Goal: Transaction & Acquisition: Book appointment/travel/reservation

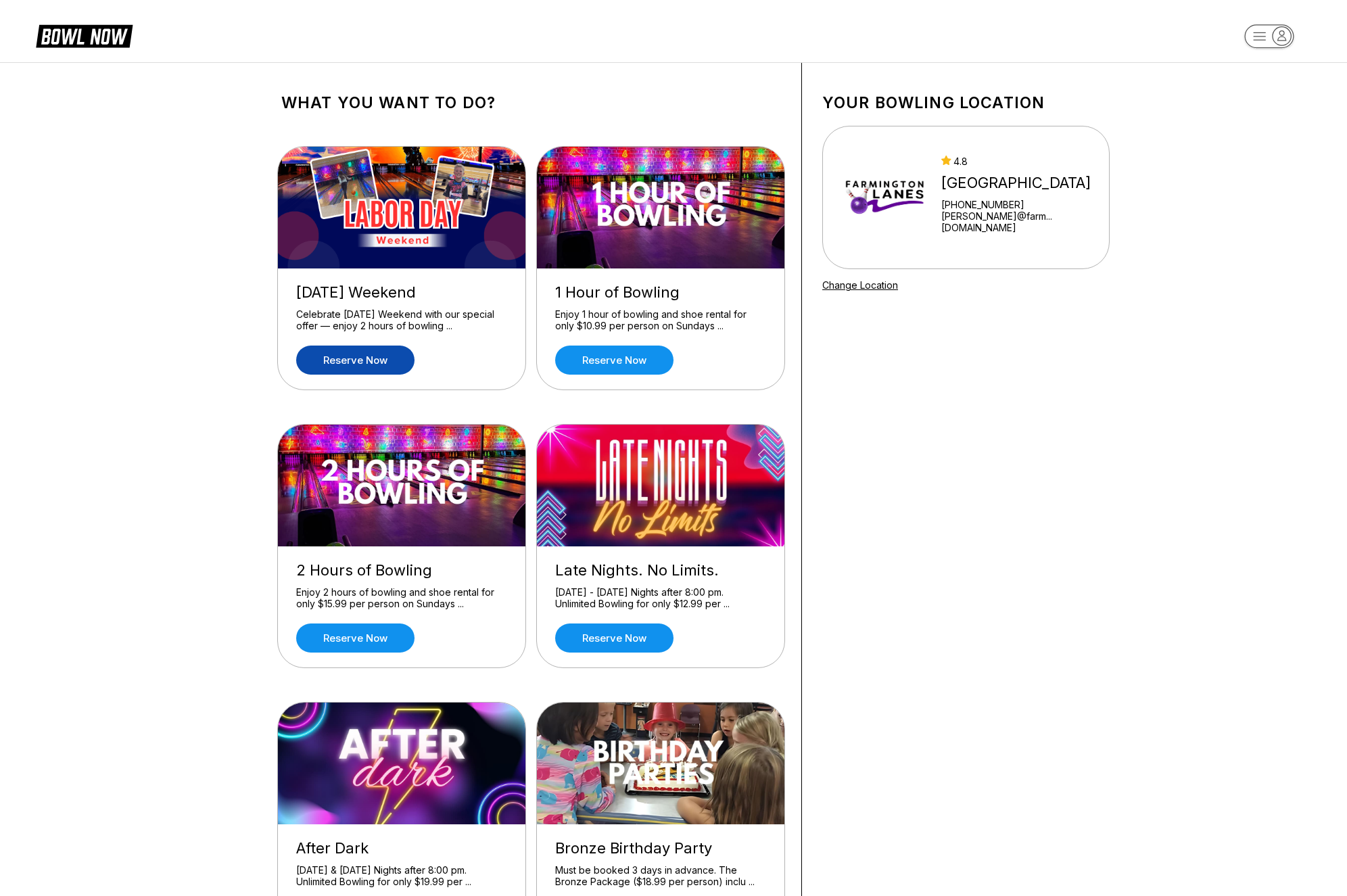
click at [364, 363] on link "Reserve now" at bounding box center [355, 360] width 118 height 29
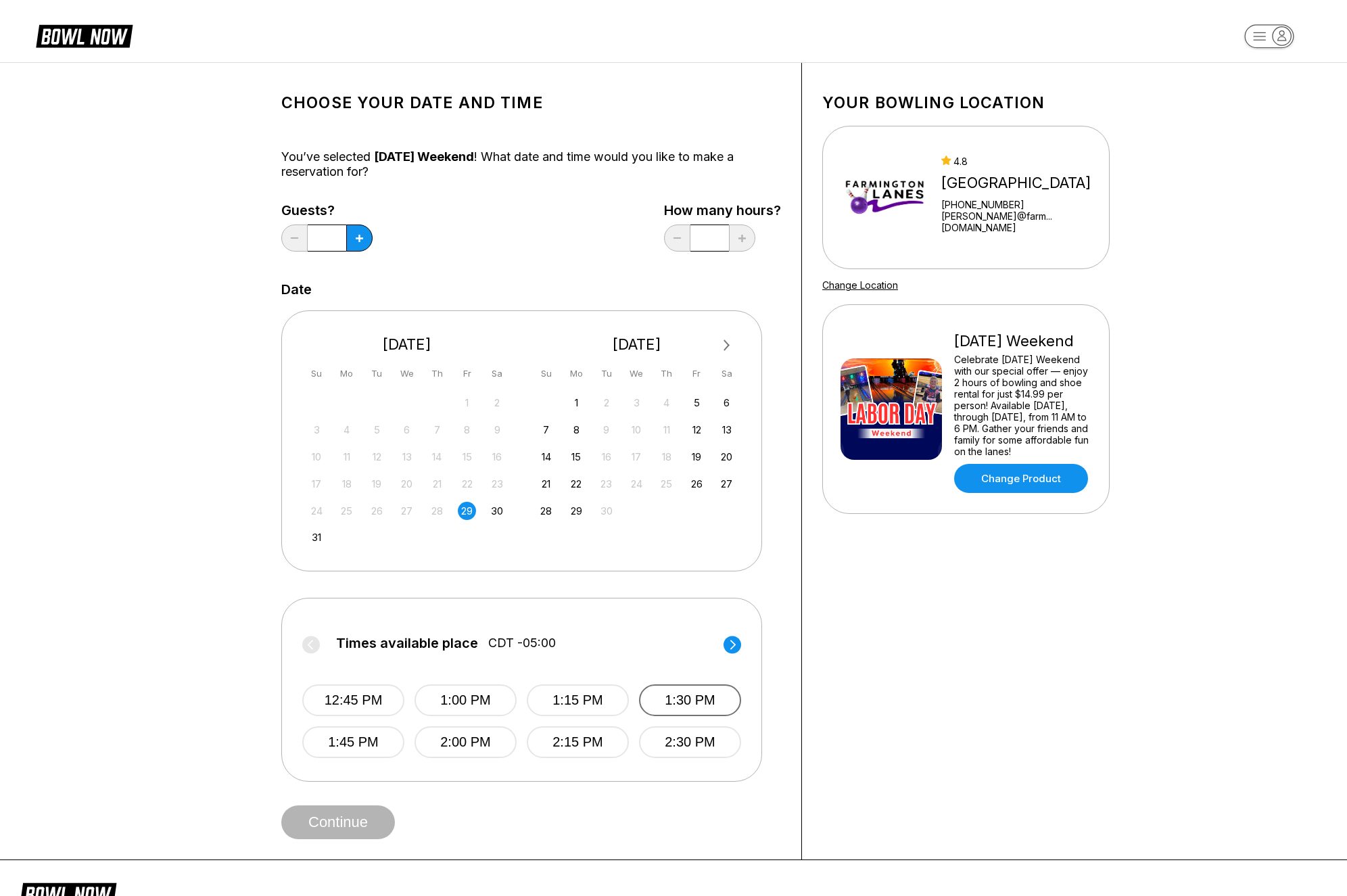
click at [673, 704] on button "1:30 PM" at bounding box center [690, 700] width 102 height 32
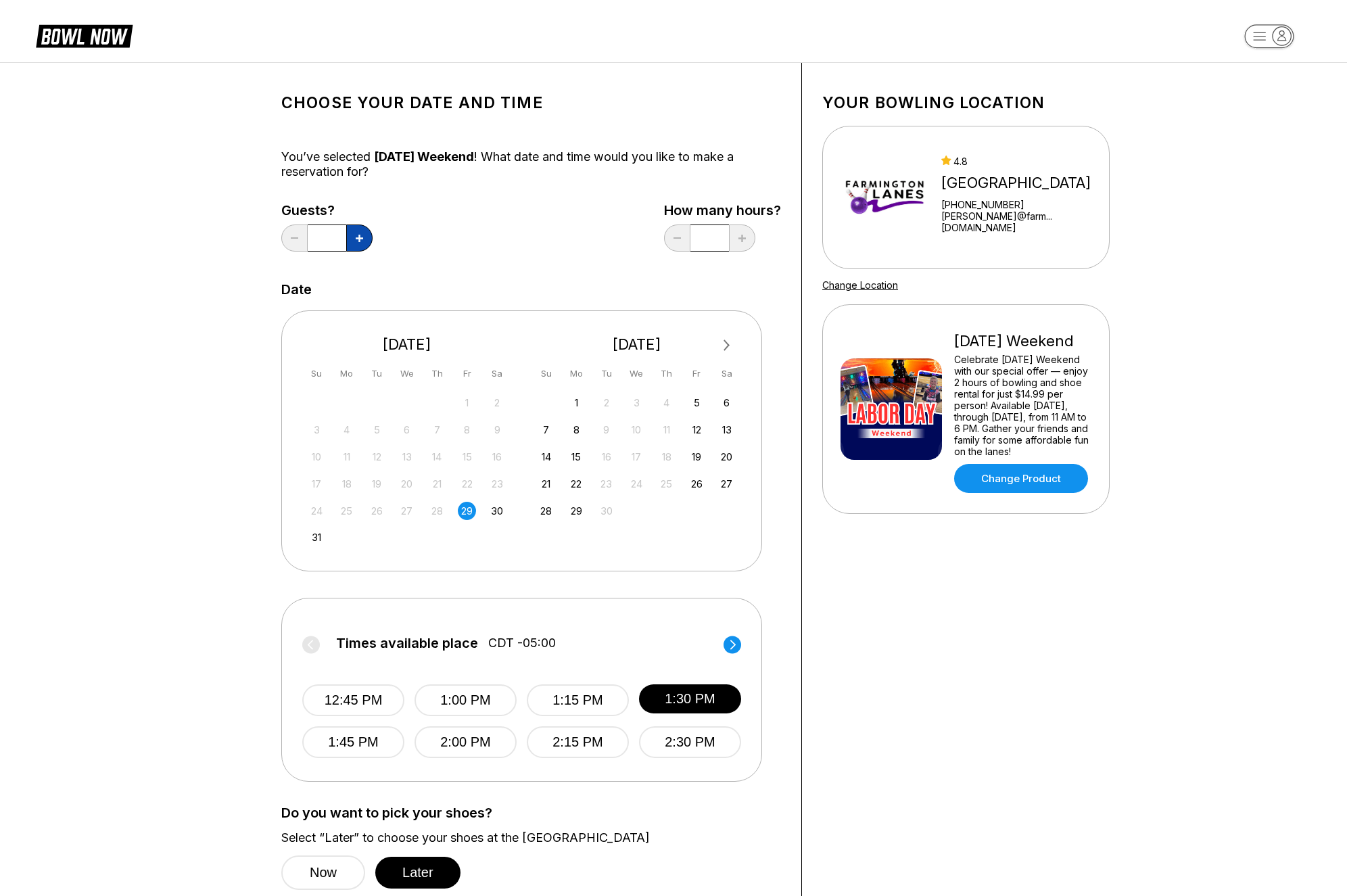
click at [355, 239] on button at bounding box center [359, 238] width 26 height 27
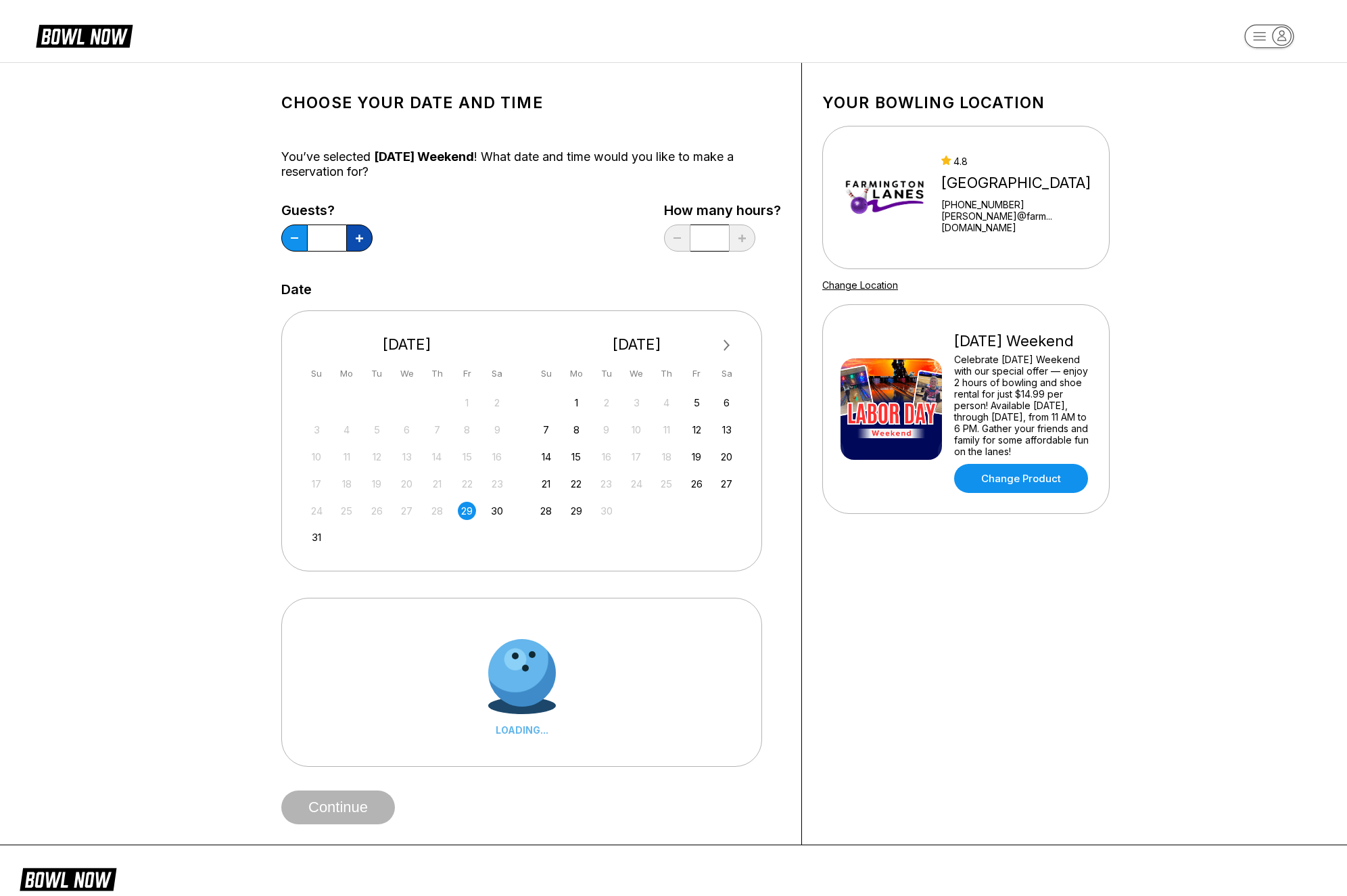
click at [355, 239] on button at bounding box center [359, 238] width 26 height 27
type input "*"
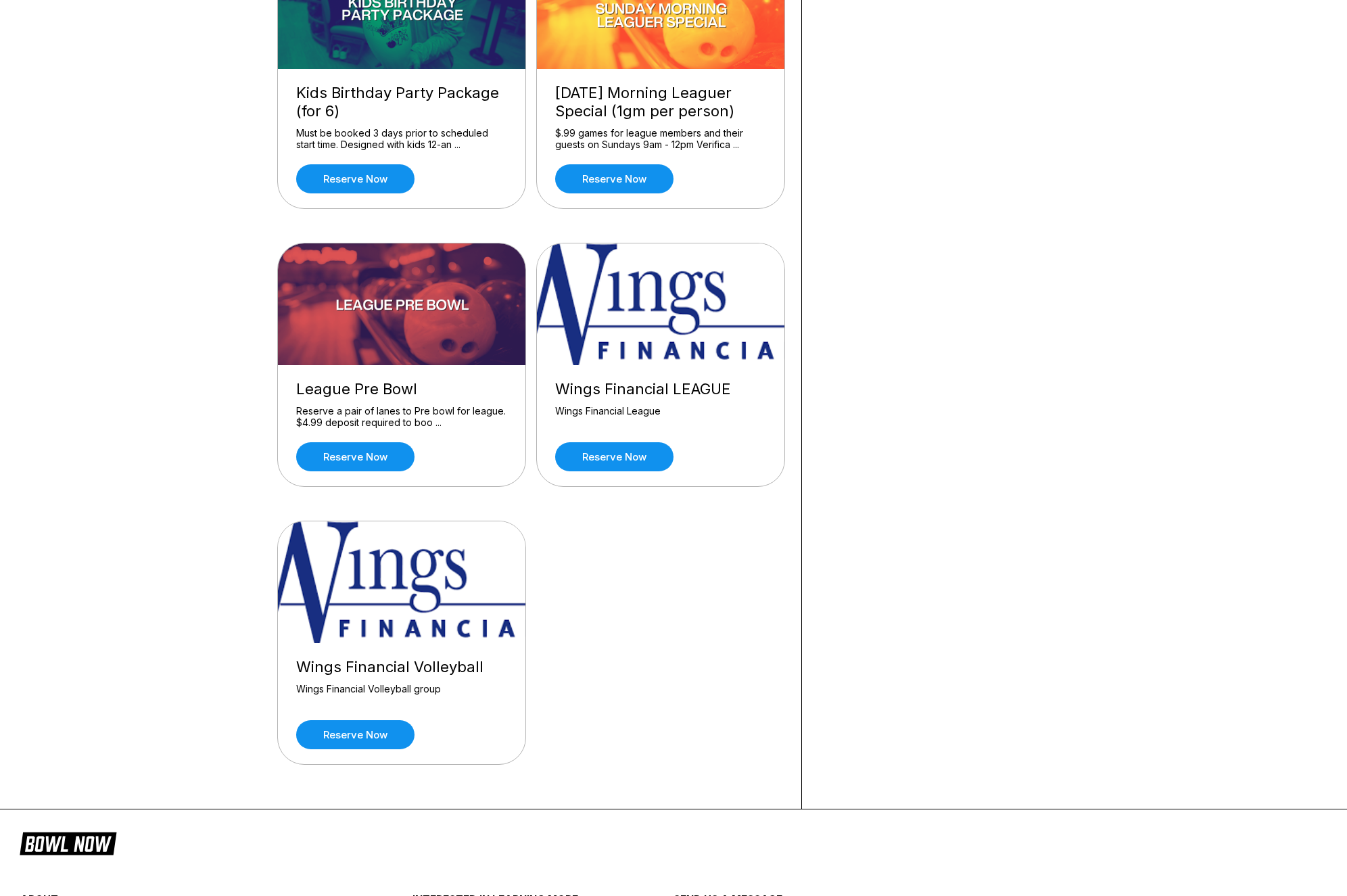
scroll to position [1302, 0]
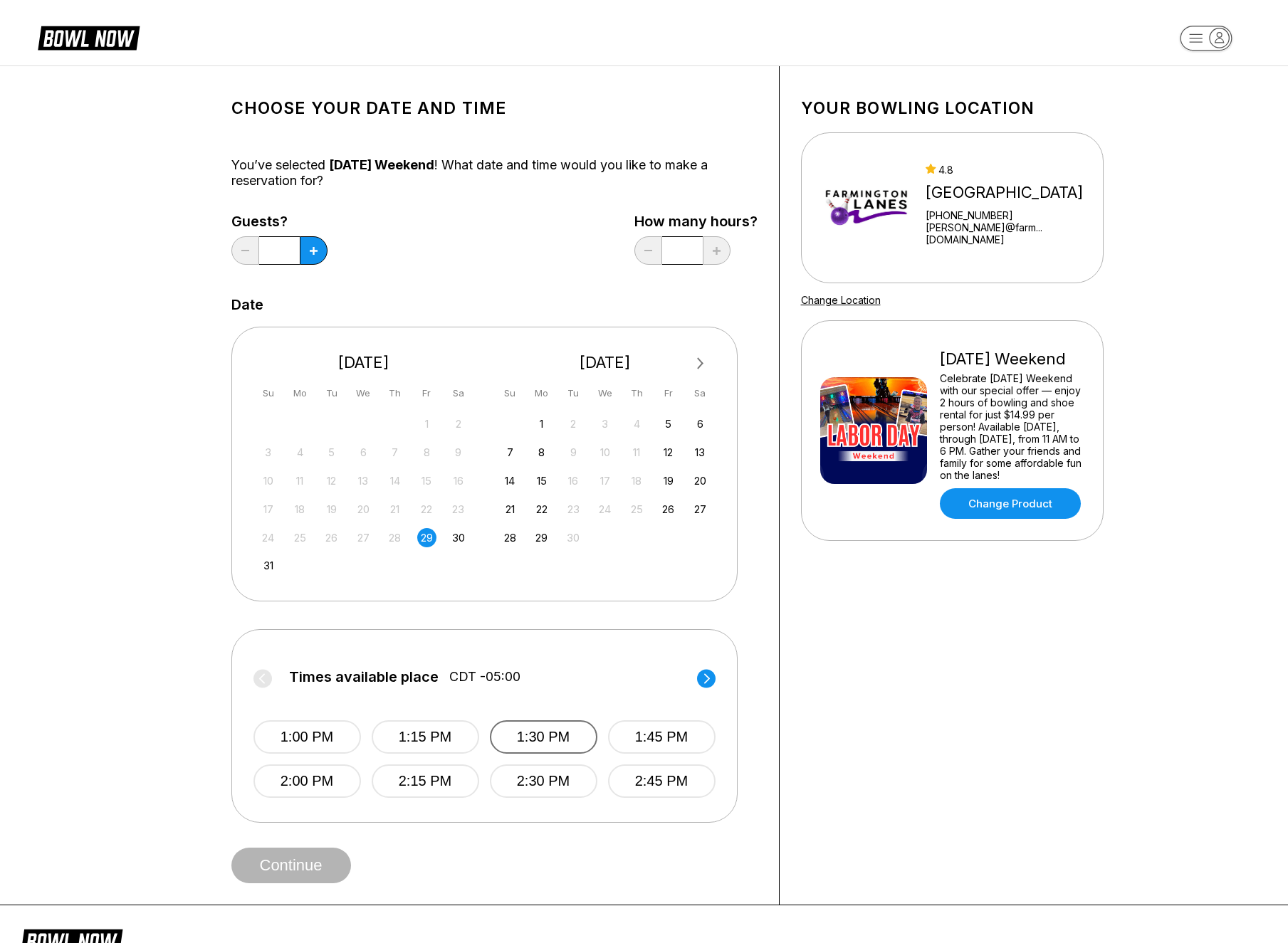
click at [551, 730] on button "1:30 PM" at bounding box center [544, 737] width 108 height 34
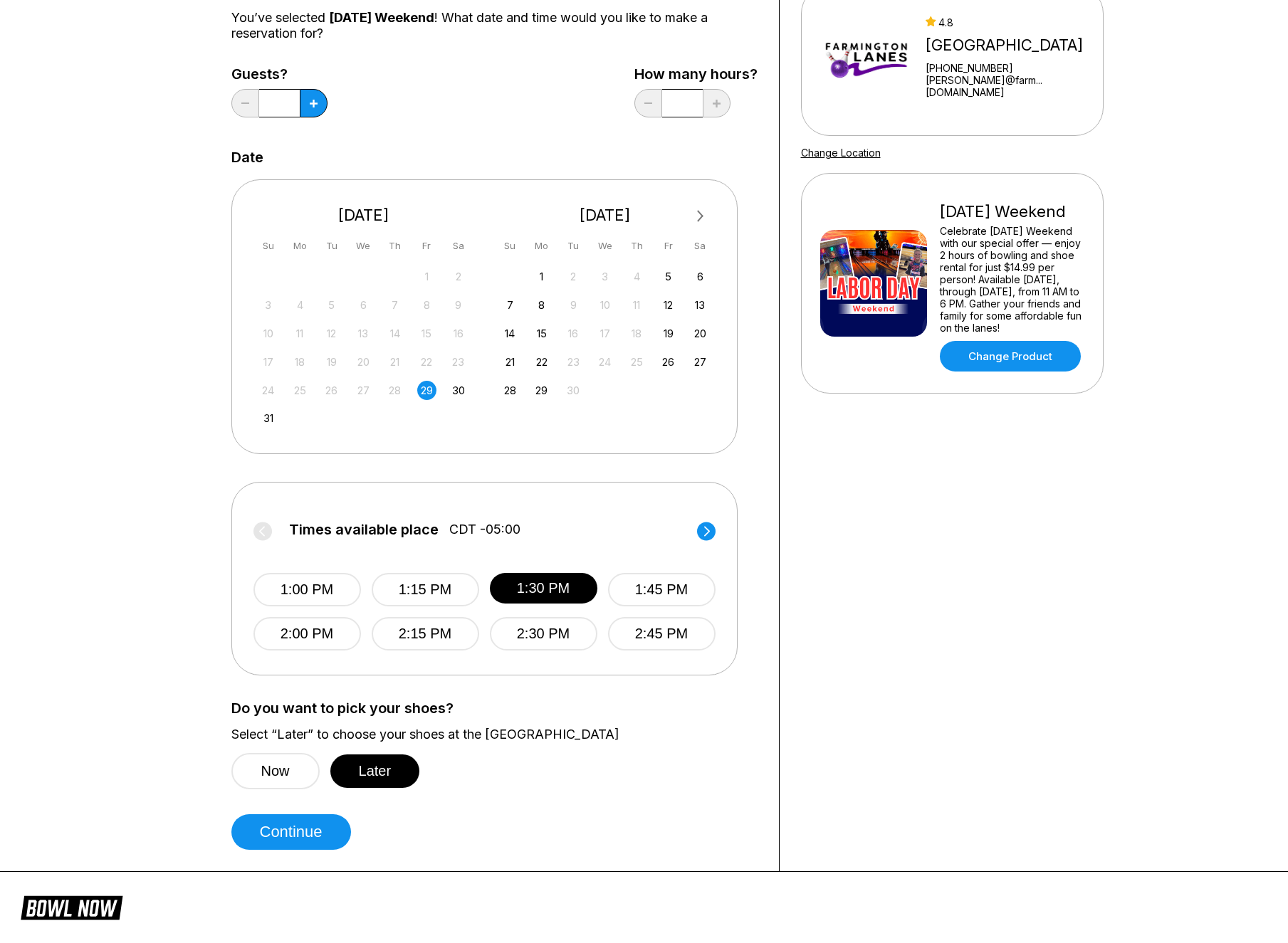
scroll to position [175, 0]
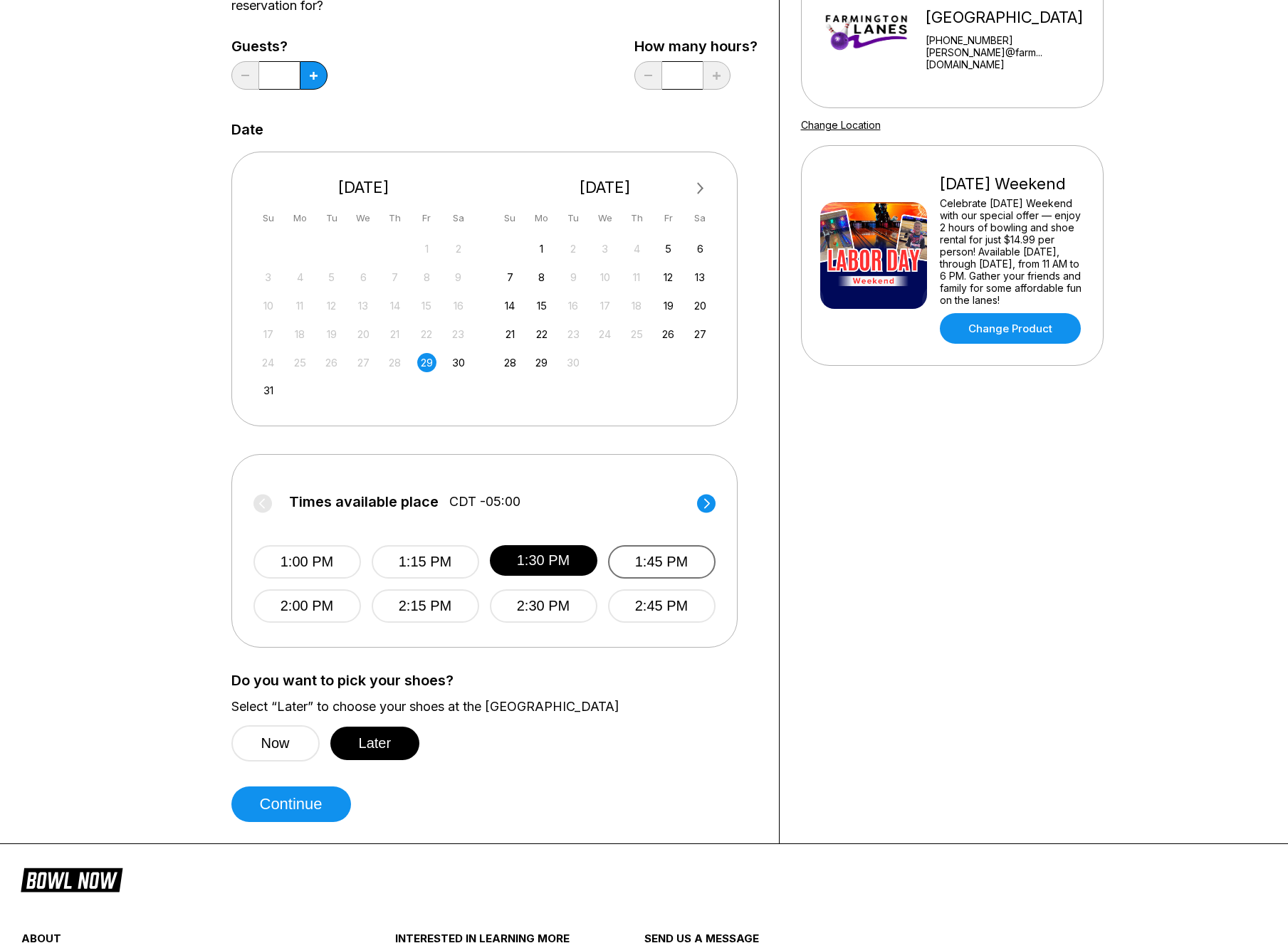
click at [625, 571] on button "1:45 PM" at bounding box center [662, 562] width 108 height 34
click at [381, 743] on button "Later" at bounding box center [375, 744] width 90 height 34
click at [318, 800] on button "Continue" at bounding box center [291, 804] width 119 height 35
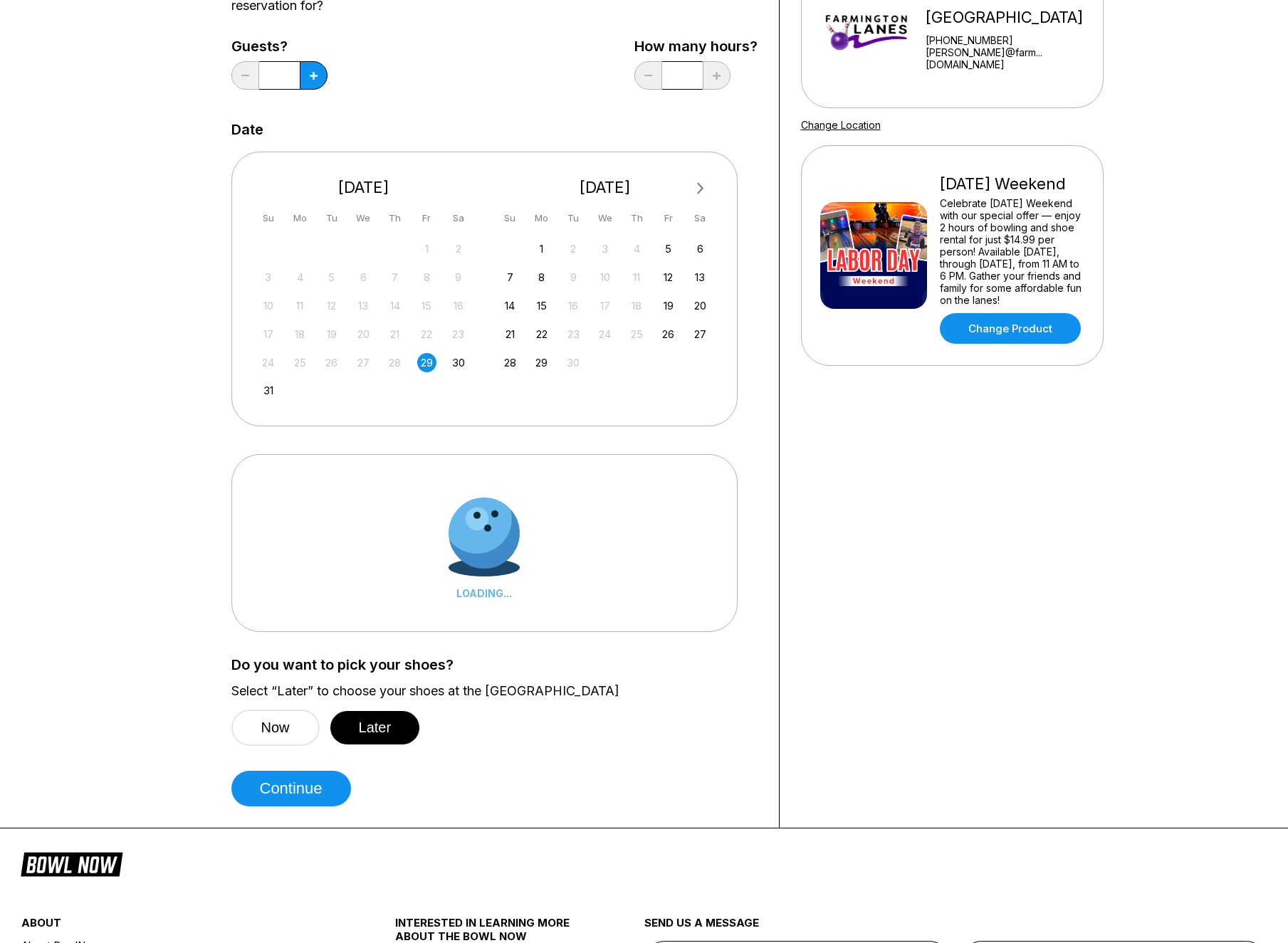
scroll to position [0, 0]
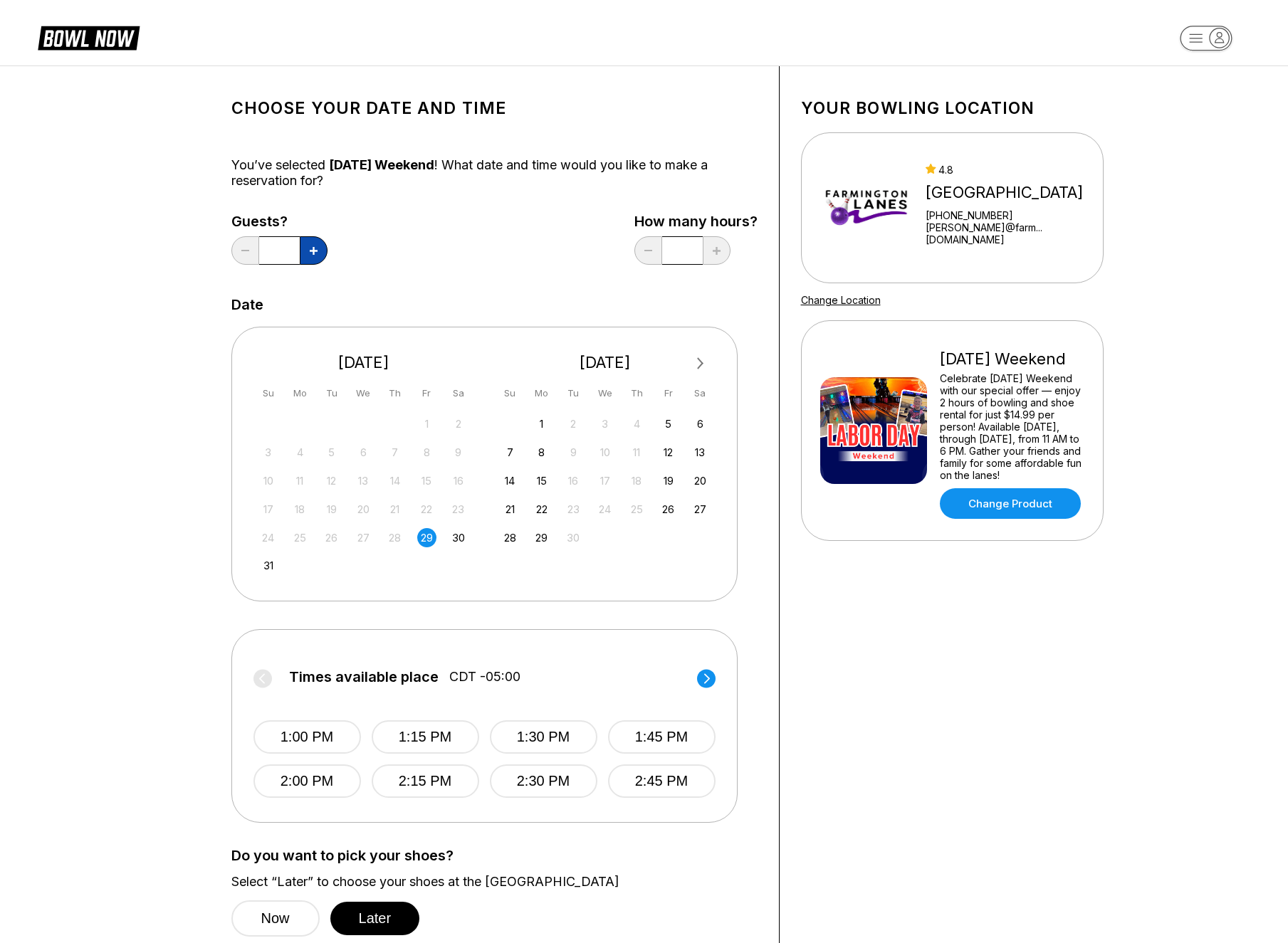
click at [309, 250] on icon at bounding box center [313, 250] width 8 height 8
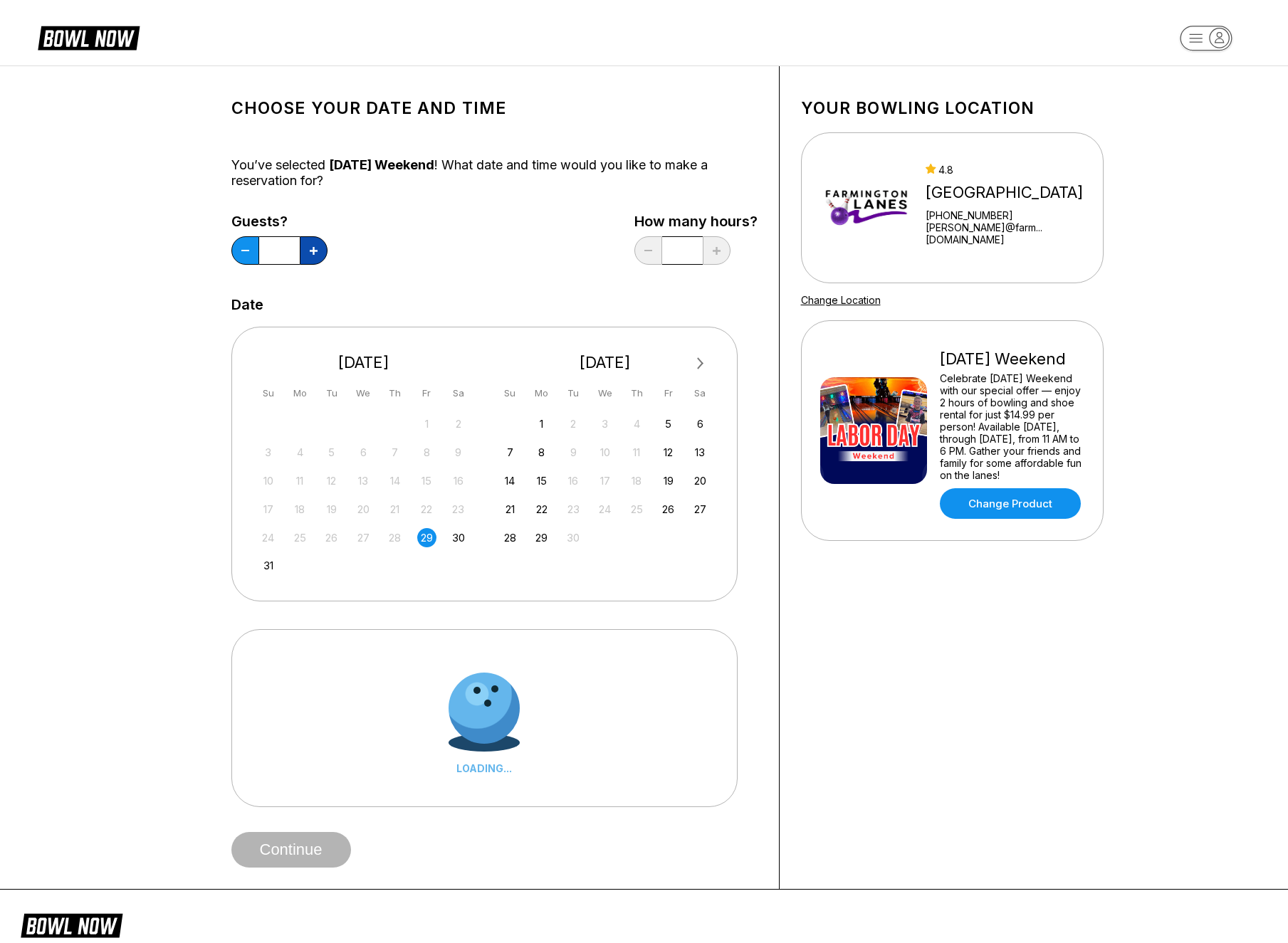
click at [309, 250] on icon at bounding box center [313, 250] width 8 height 8
type input "*"
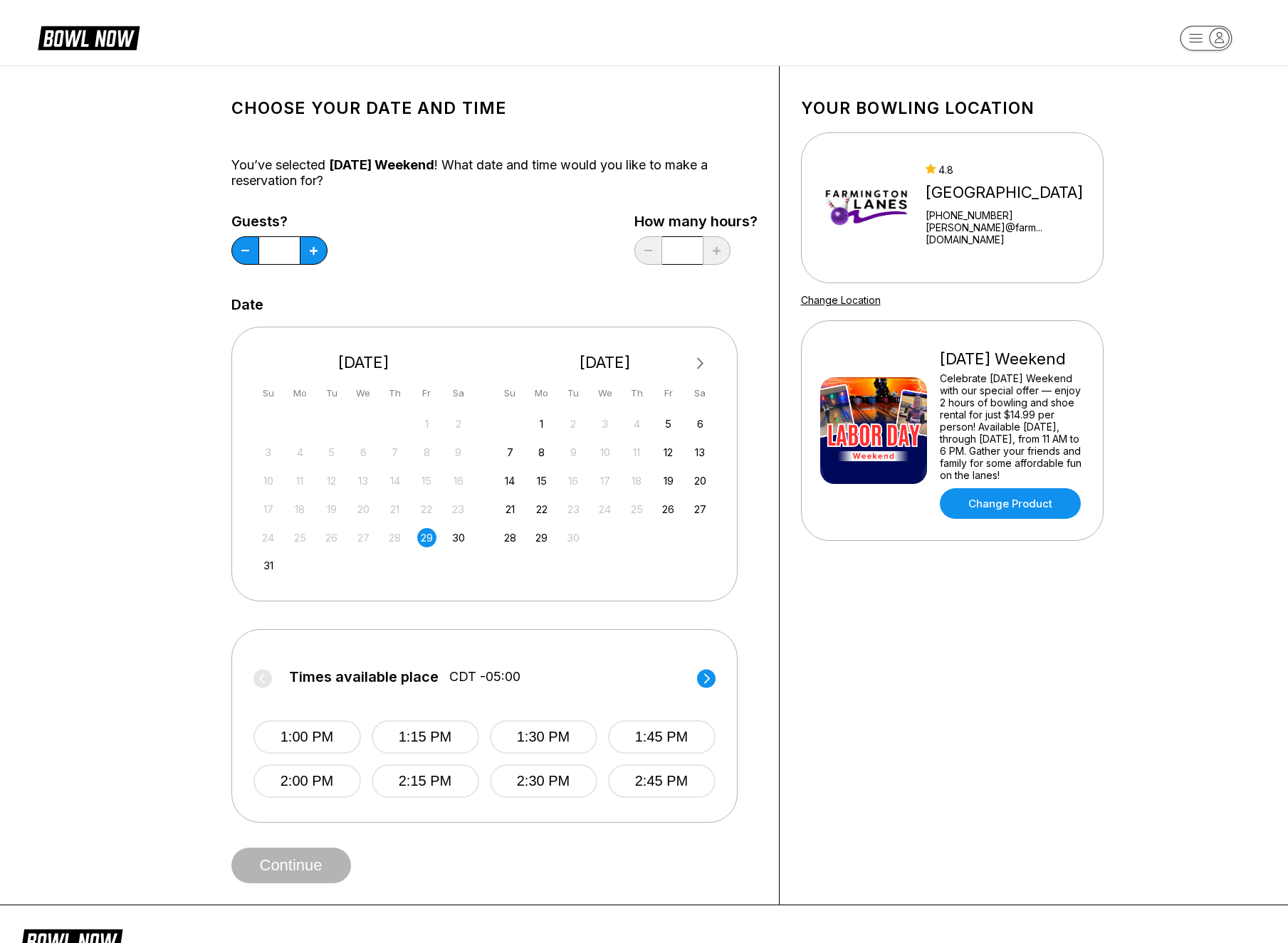
click at [525, 292] on div "Choose your Date and time You’ve selected [DATE] Weekend ! What date and time w…" at bounding box center [494, 485] width 526 height 796
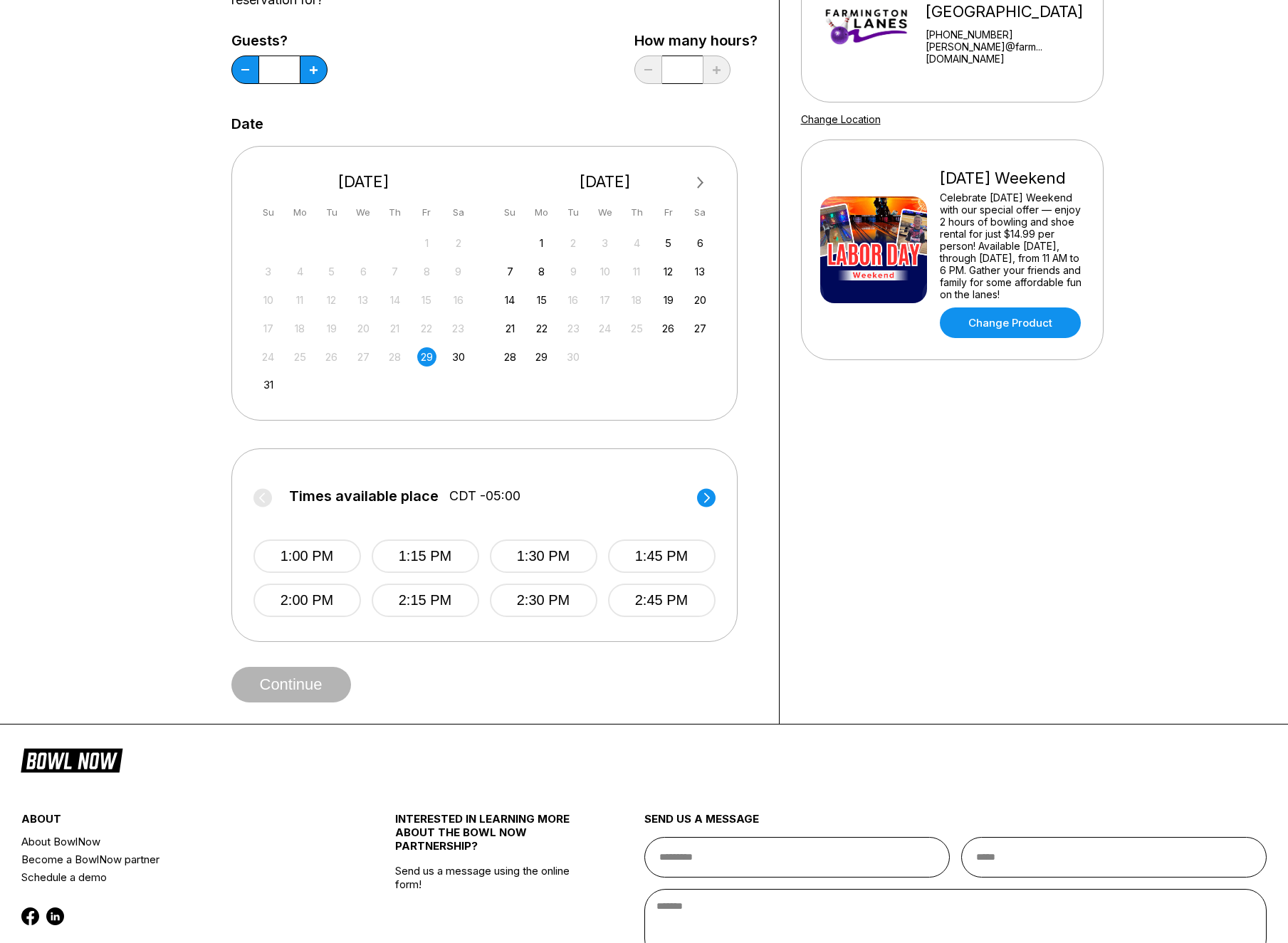
scroll to position [225, 0]
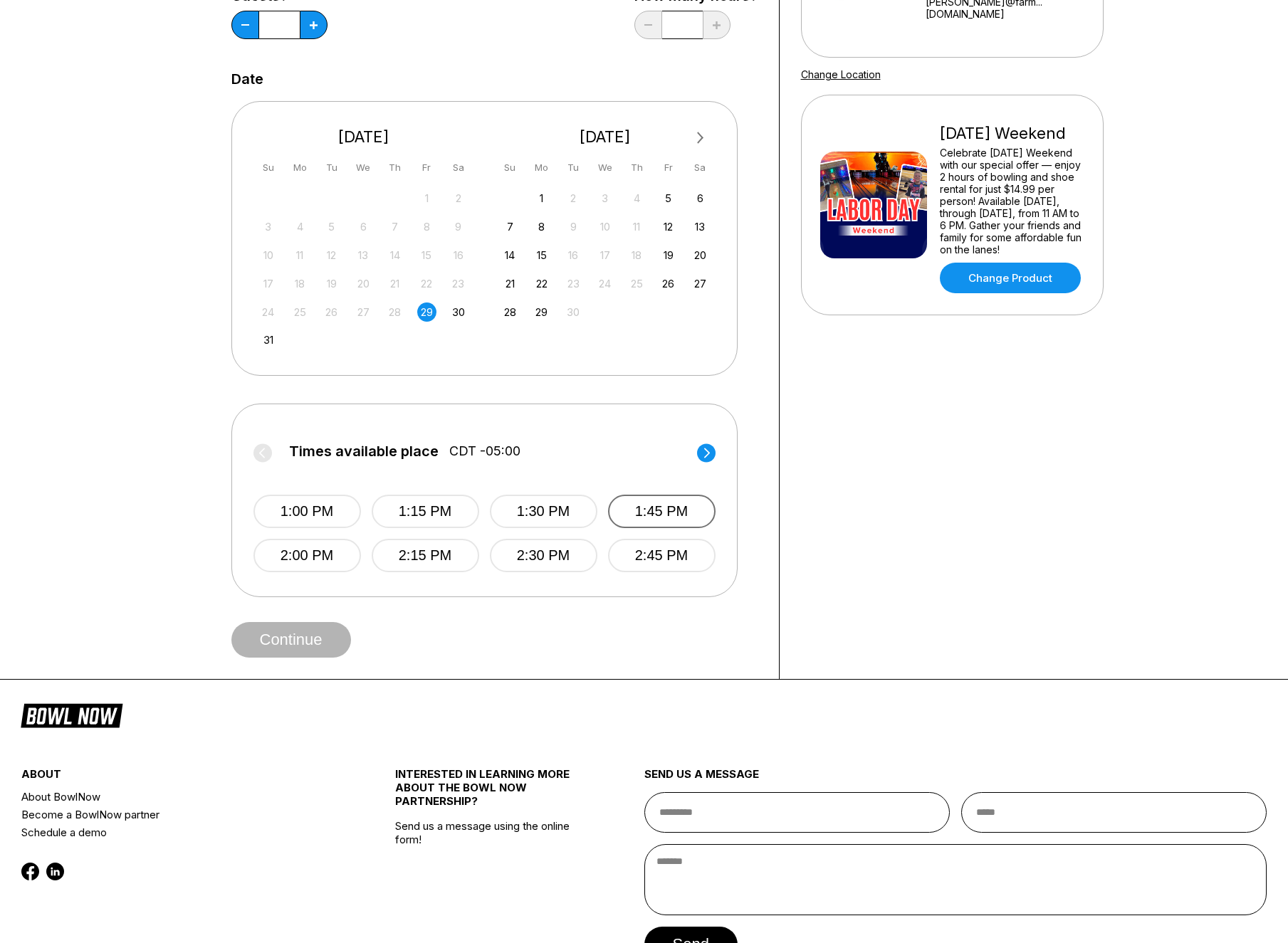
click at [662, 517] on button "1:45 PM" at bounding box center [662, 511] width 108 height 34
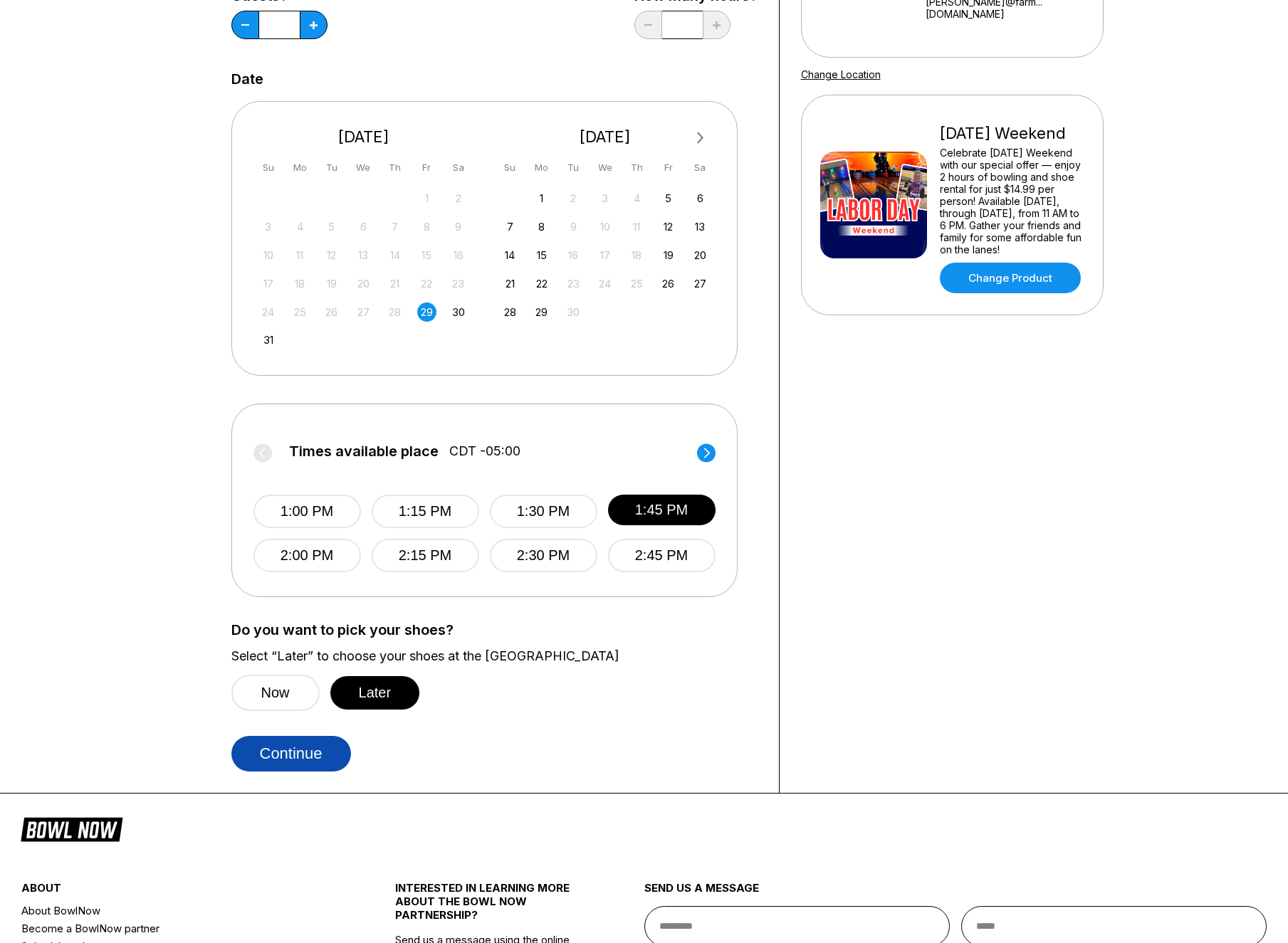
click at [289, 762] on button "Continue" at bounding box center [291, 754] width 119 height 35
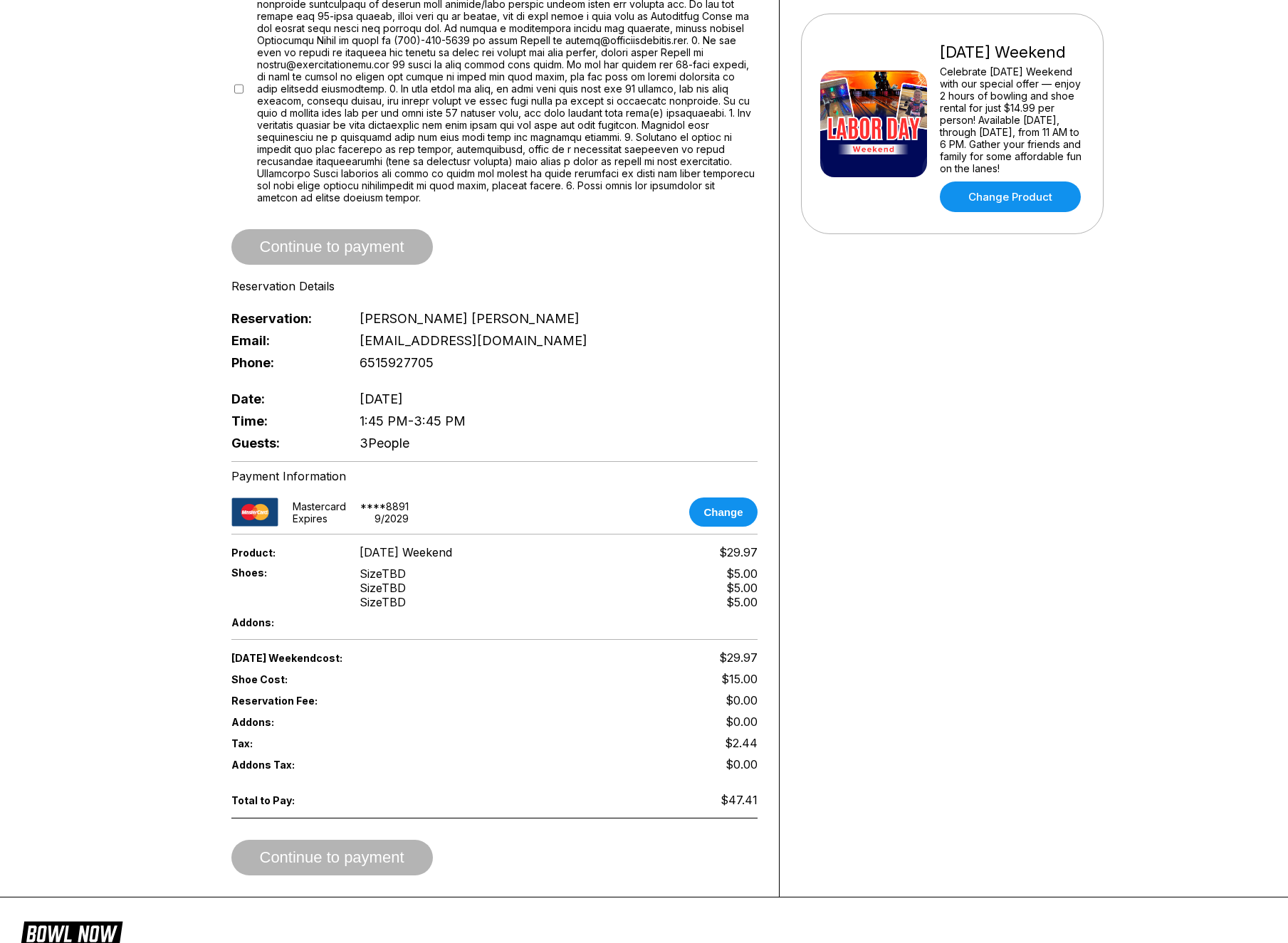
scroll to position [311, 0]
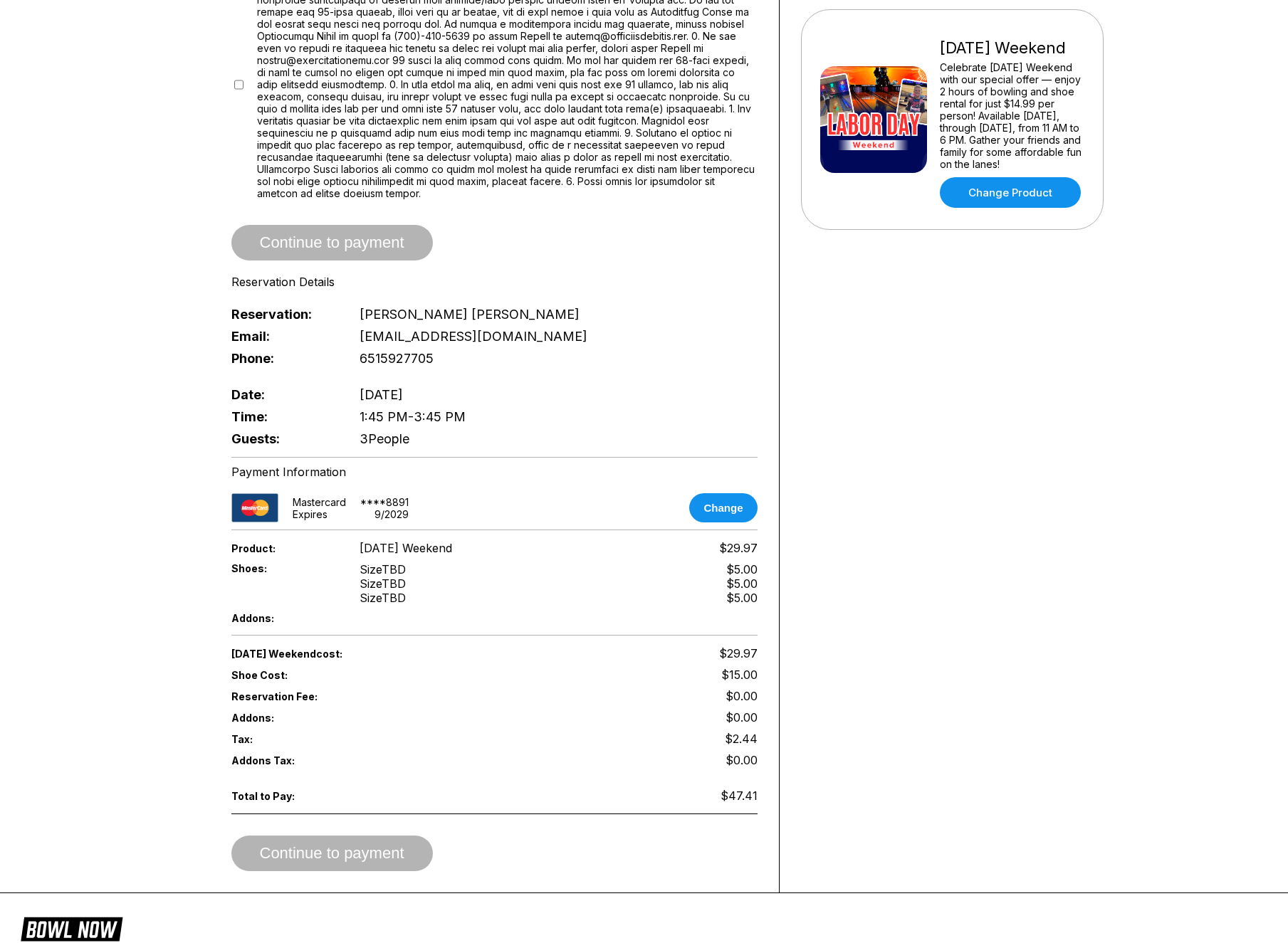
click at [620, 643] on div "[DATE] Weekend cost: $29.97" at bounding box center [494, 653] width 526 height 21
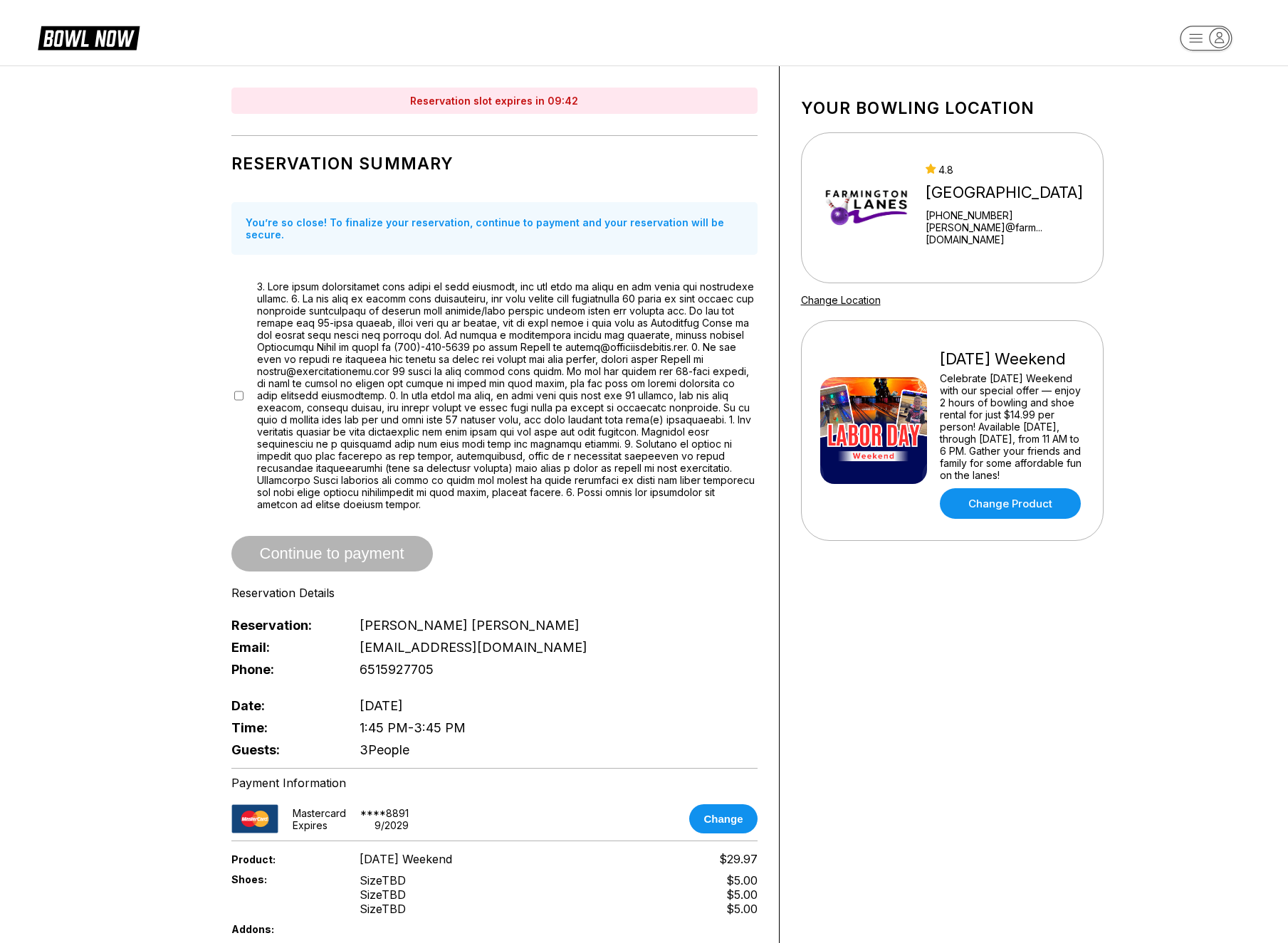
click at [244, 374] on div at bounding box center [494, 396] width 526 height 230
click at [243, 377] on div at bounding box center [494, 396] width 526 height 230
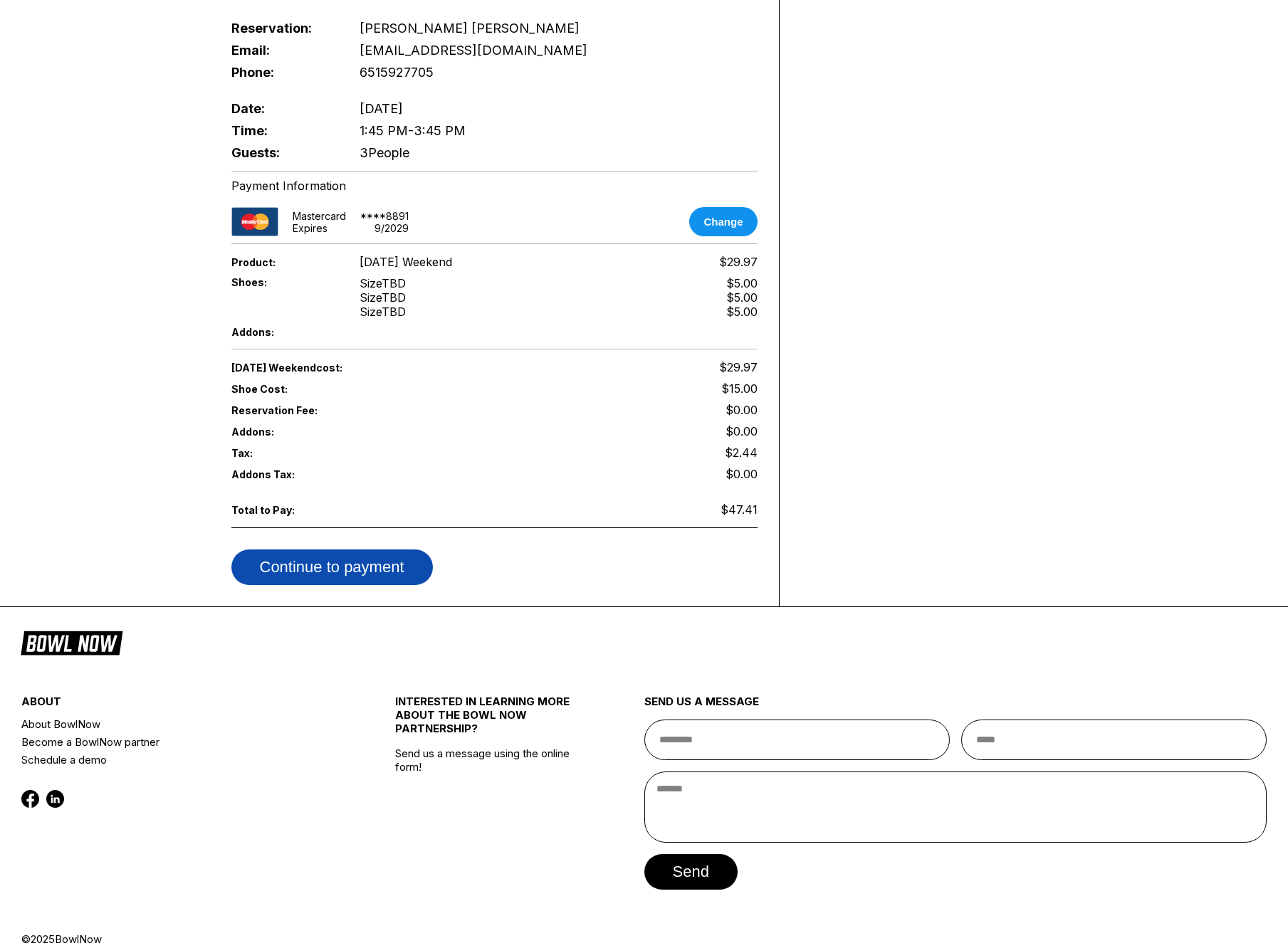
click at [374, 551] on button "Continue to payment" at bounding box center [332, 567] width 202 height 35
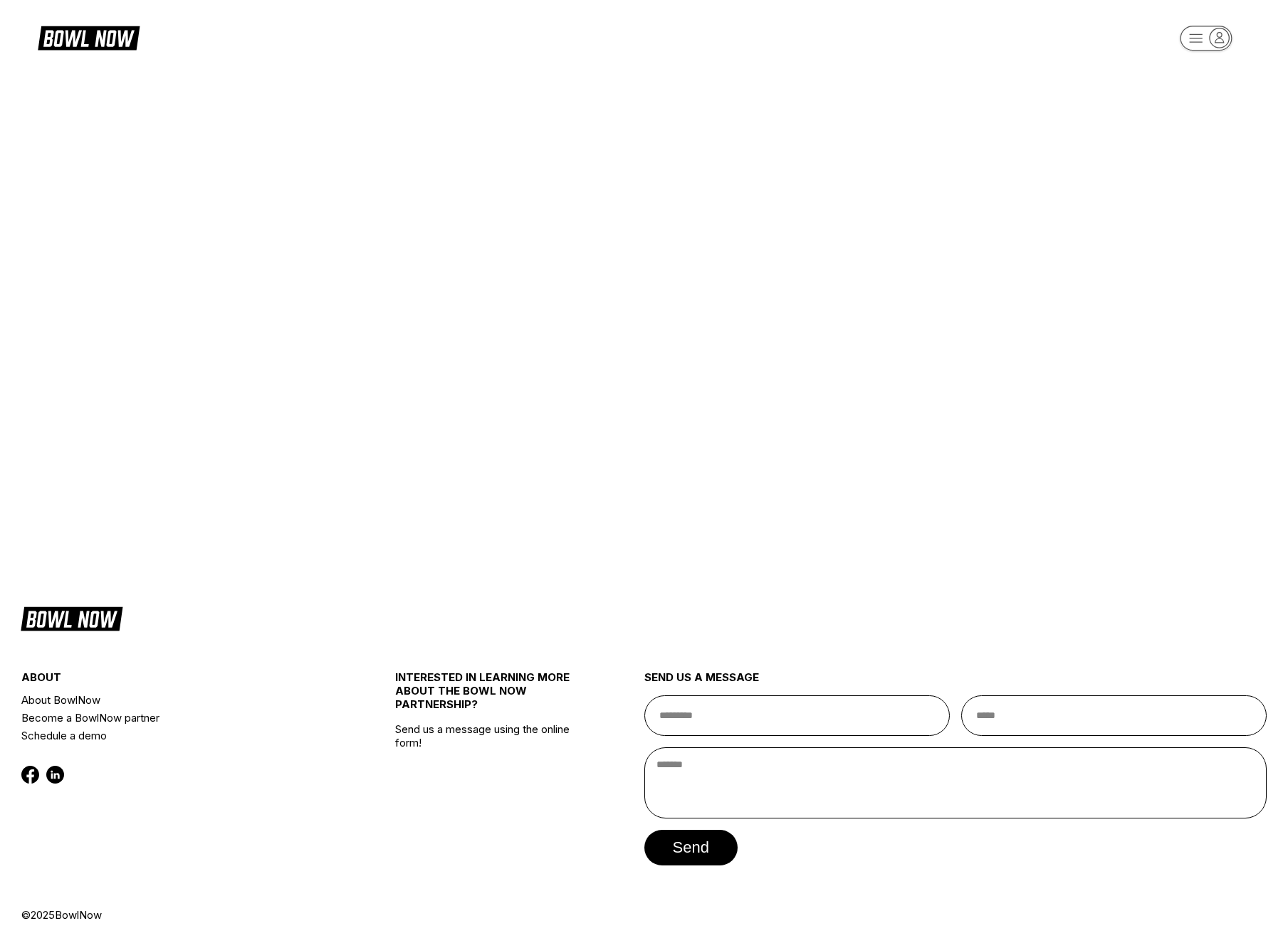
scroll to position [0, 0]
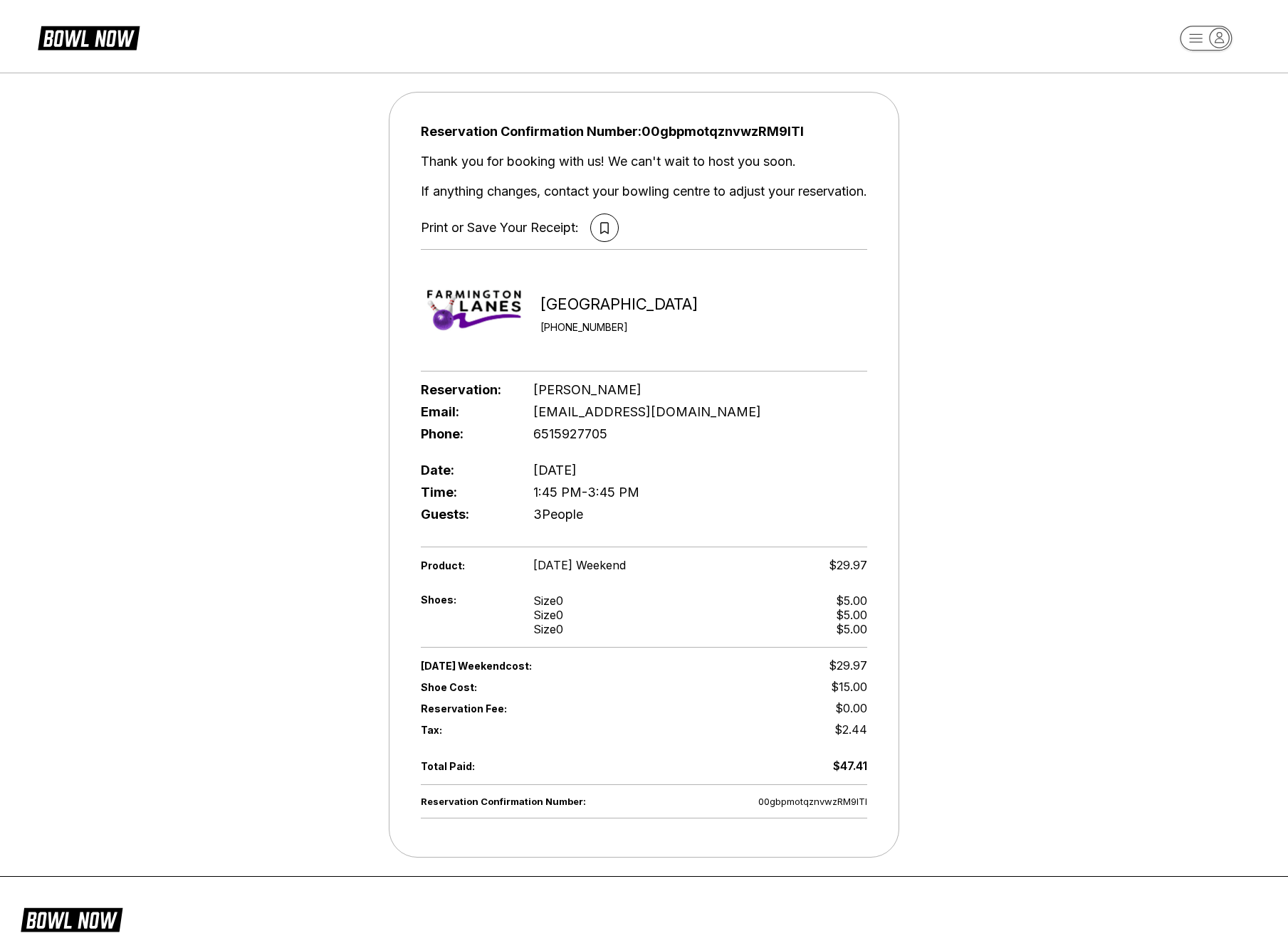
click at [1222, 482] on div "Reservation Confirmation Number: 00gbpmotqznvwzRM9ITI Thank you for booking wit…" at bounding box center [644, 475] width 1288 height 819
